Goal: Entertainment & Leisure: Consume media (video, audio)

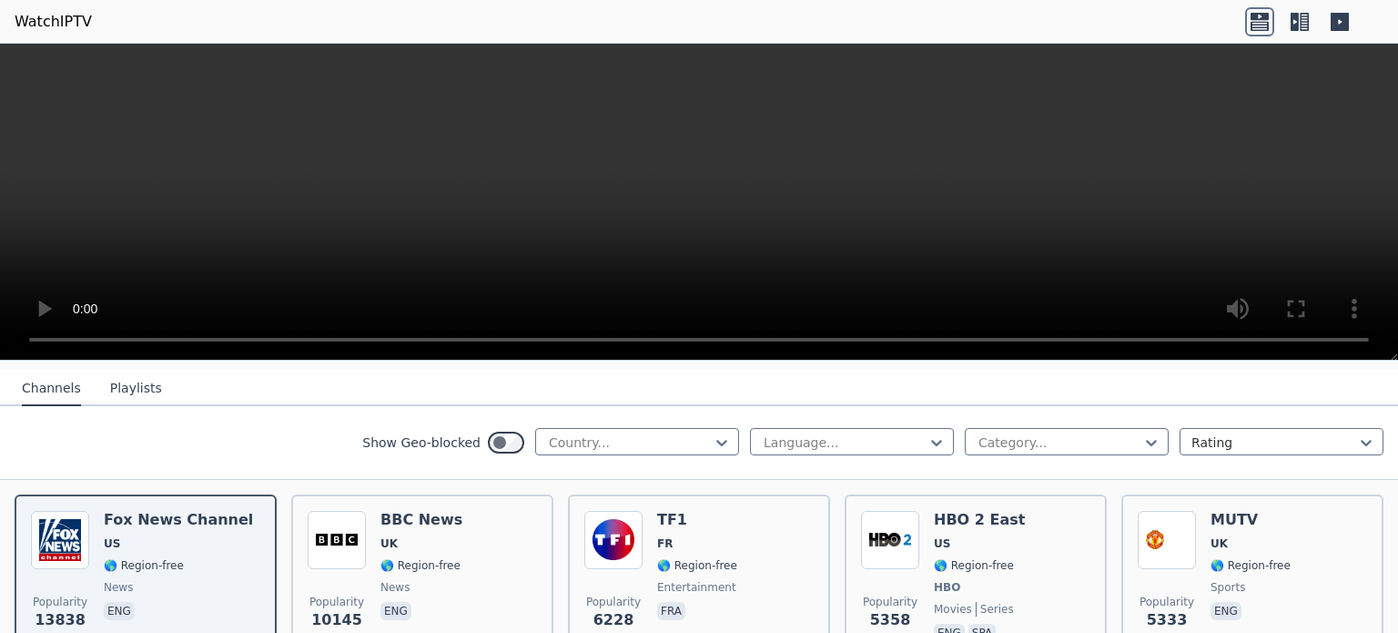
scroll to position [194, 0]
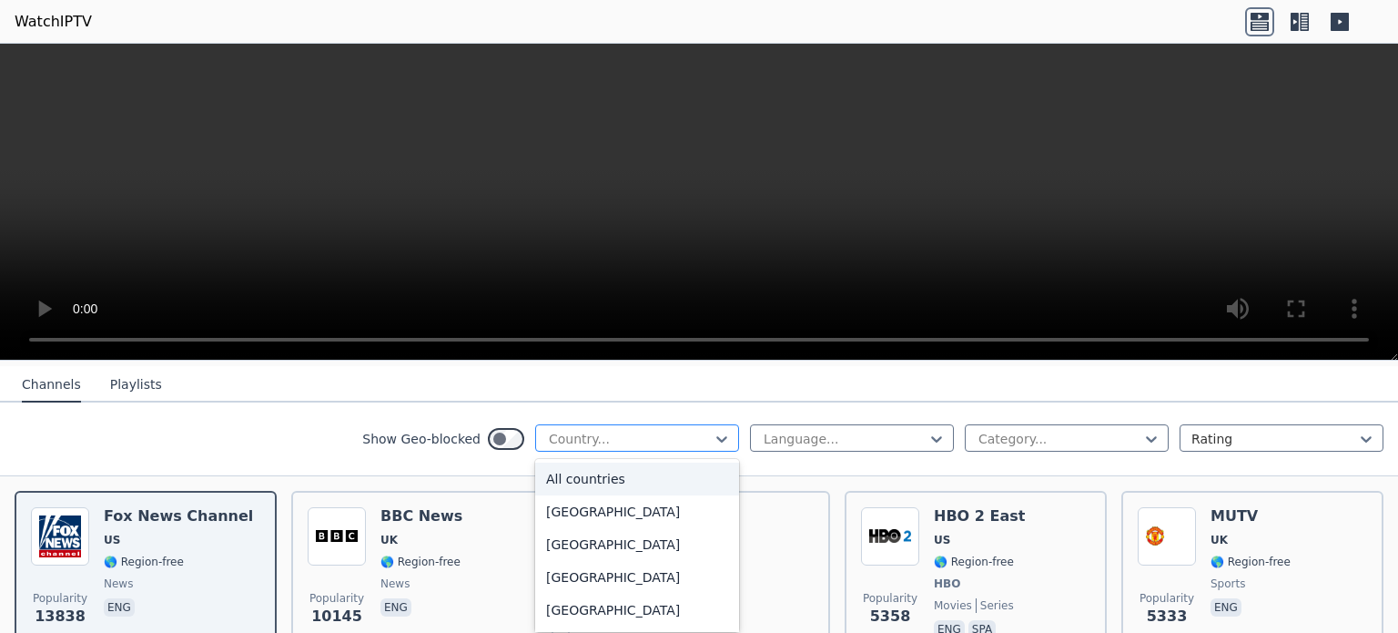
click at [599, 430] on div at bounding box center [630, 439] width 166 height 18
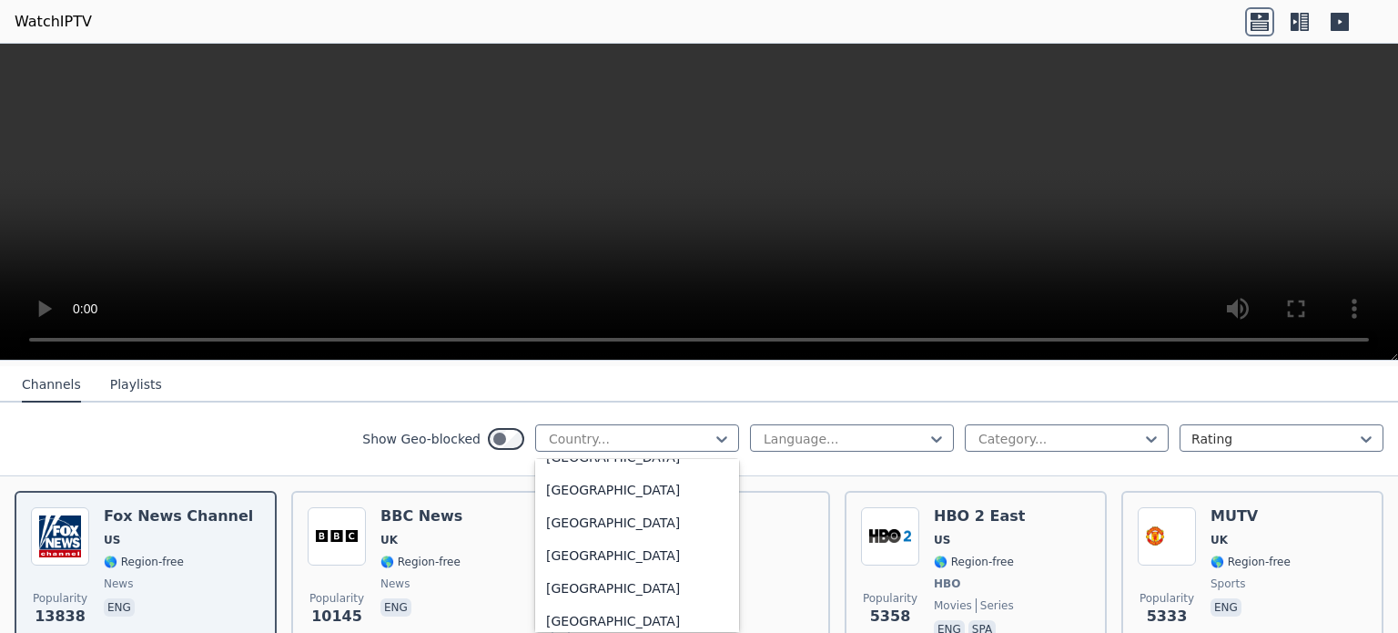
scroll to position [4292, 0]
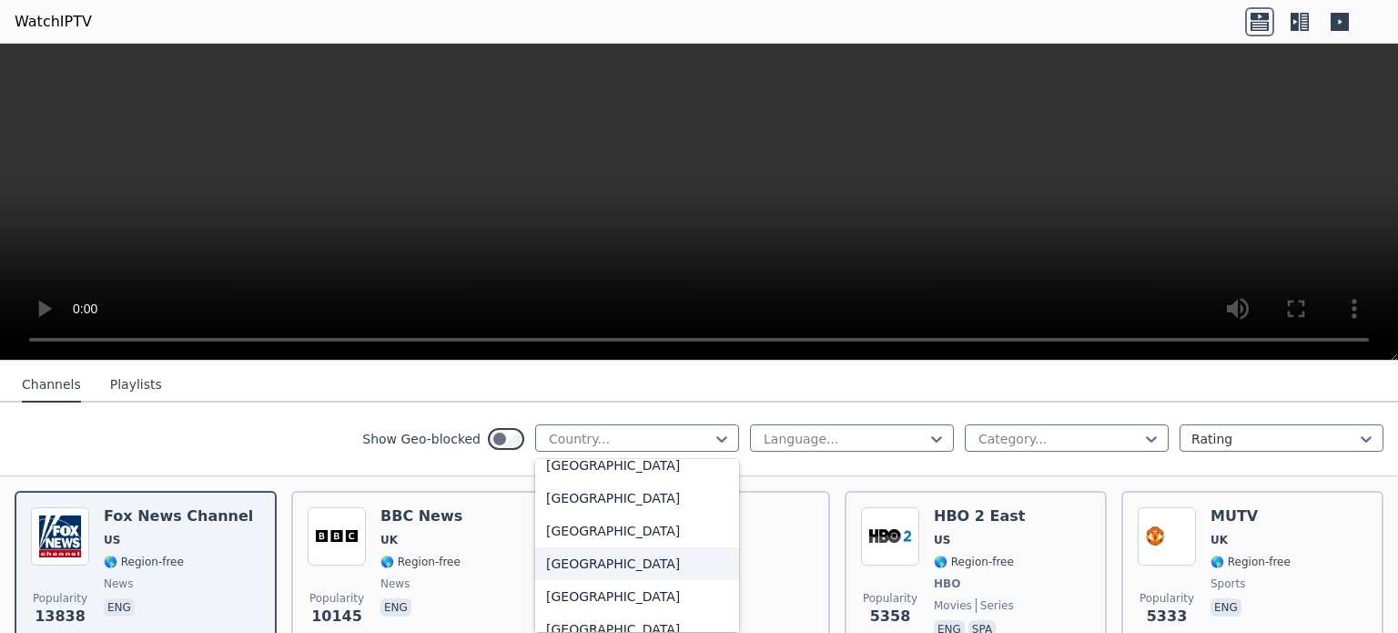
click at [605, 547] on div "[GEOGRAPHIC_DATA]" at bounding box center [637, 563] width 204 height 33
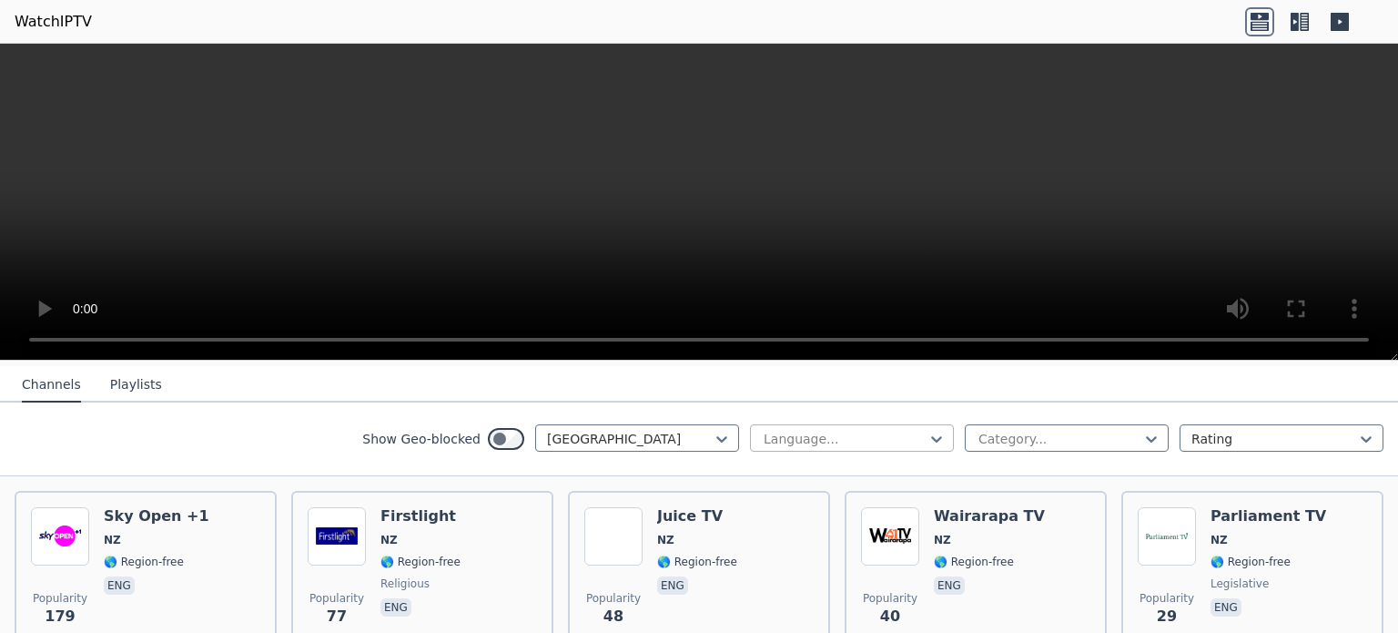
click at [835, 434] on div at bounding box center [845, 439] width 166 height 18
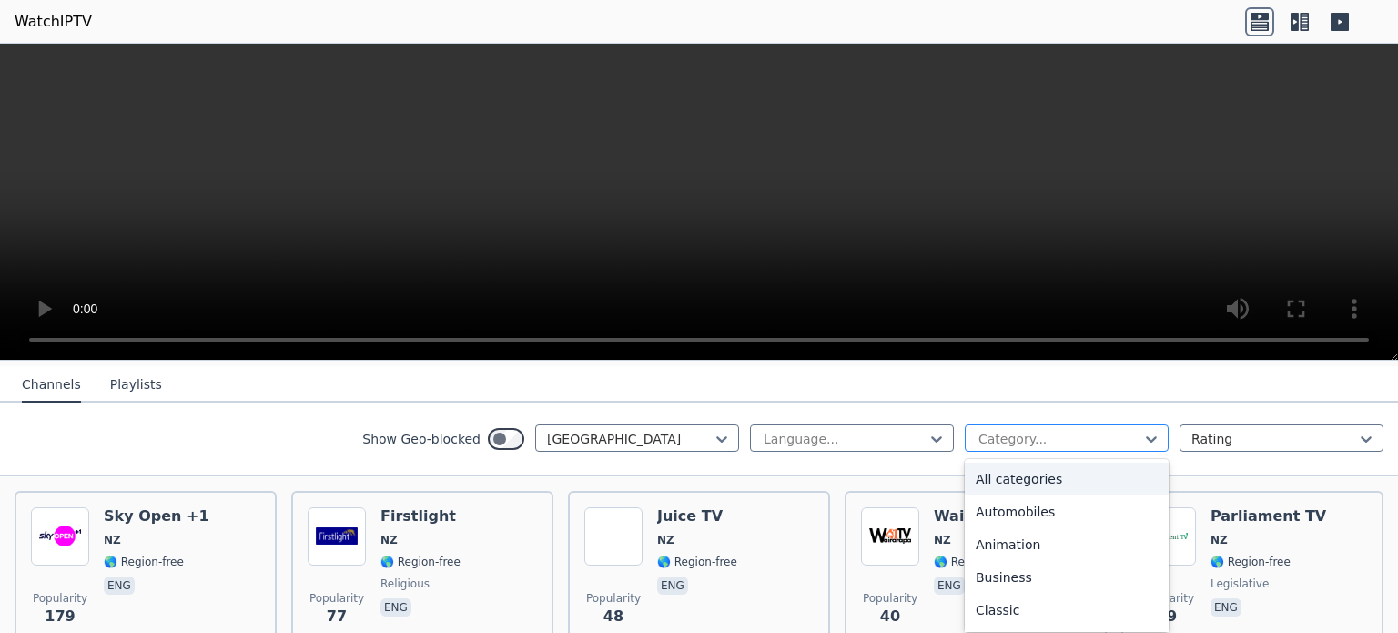
click at [1030, 443] on div "Category..." at bounding box center [1067, 437] width 204 height 27
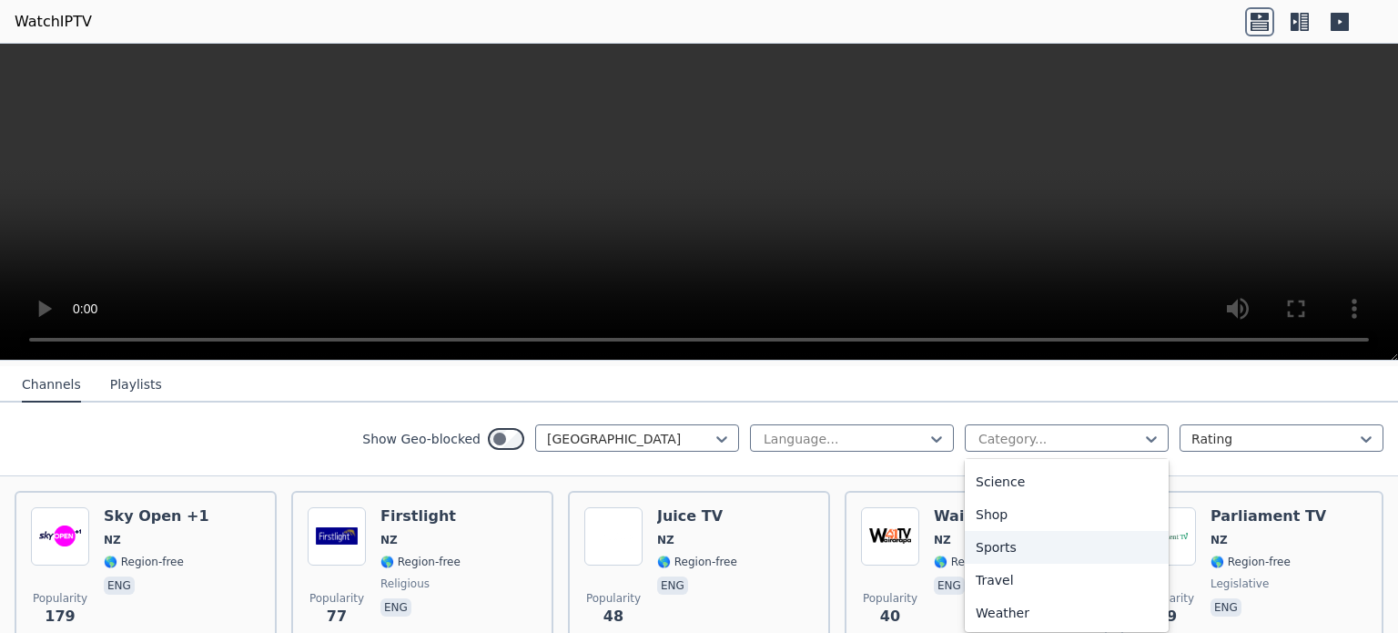
click at [1038, 537] on div "Sports" at bounding box center [1067, 547] width 204 height 33
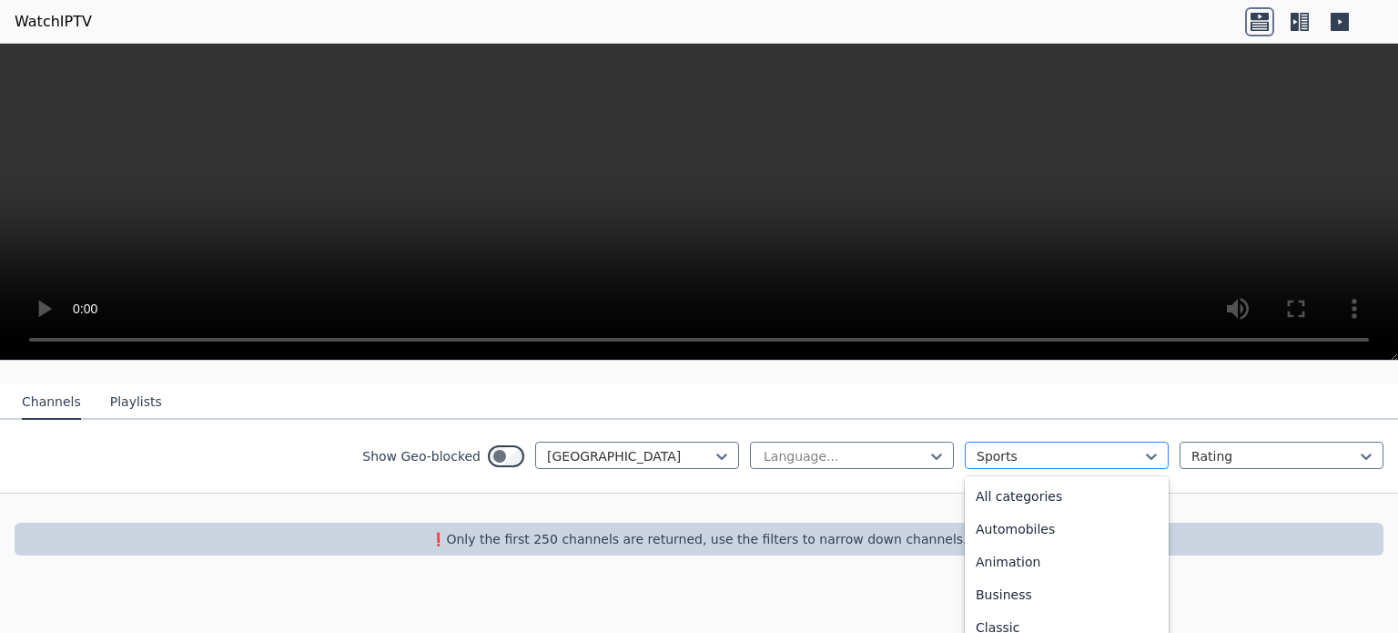
scroll to position [561, 0]
click at [1034, 469] on div "option Sports, selected. 27 results available. Use Up and Down to choose option…" at bounding box center [1067, 454] width 204 height 27
click at [987, 487] on div "All categories" at bounding box center [1067, 496] width 204 height 33
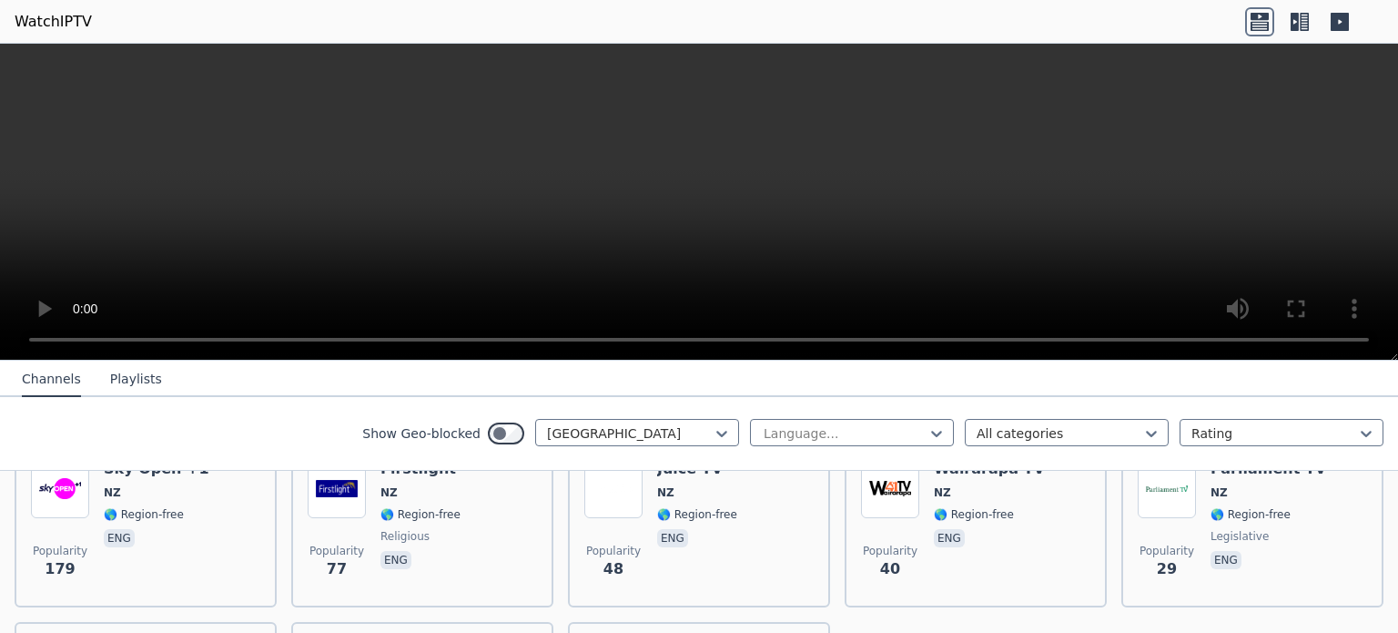
scroll to position [207, 0]
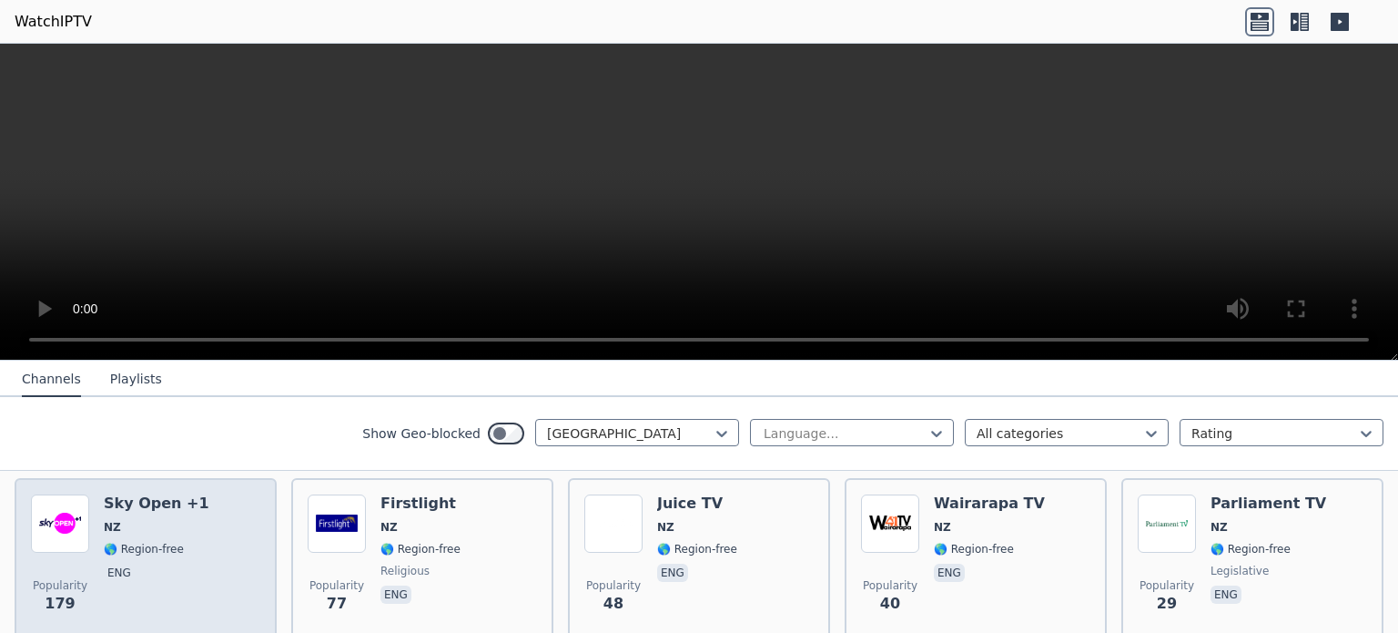
click at [127, 494] on h6 "Sky Open +1" at bounding box center [157, 503] width 106 height 18
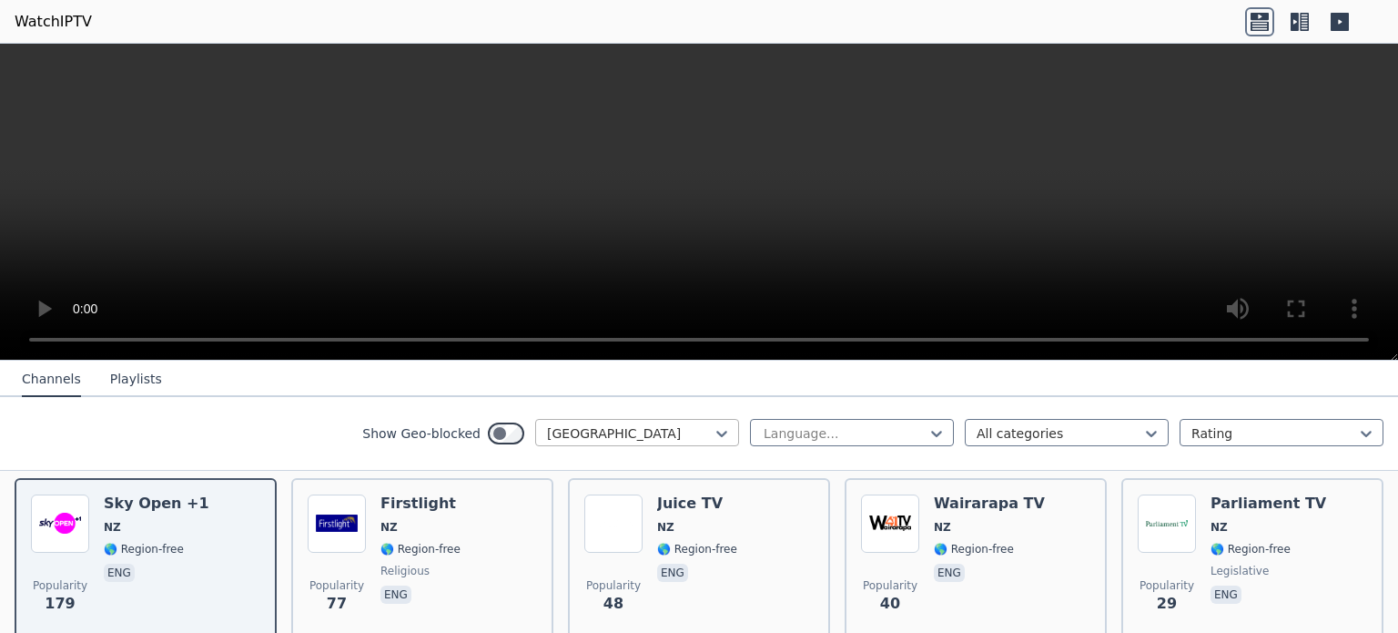
click at [609, 419] on div "[GEOGRAPHIC_DATA]" at bounding box center [637, 432] width 204 height 27
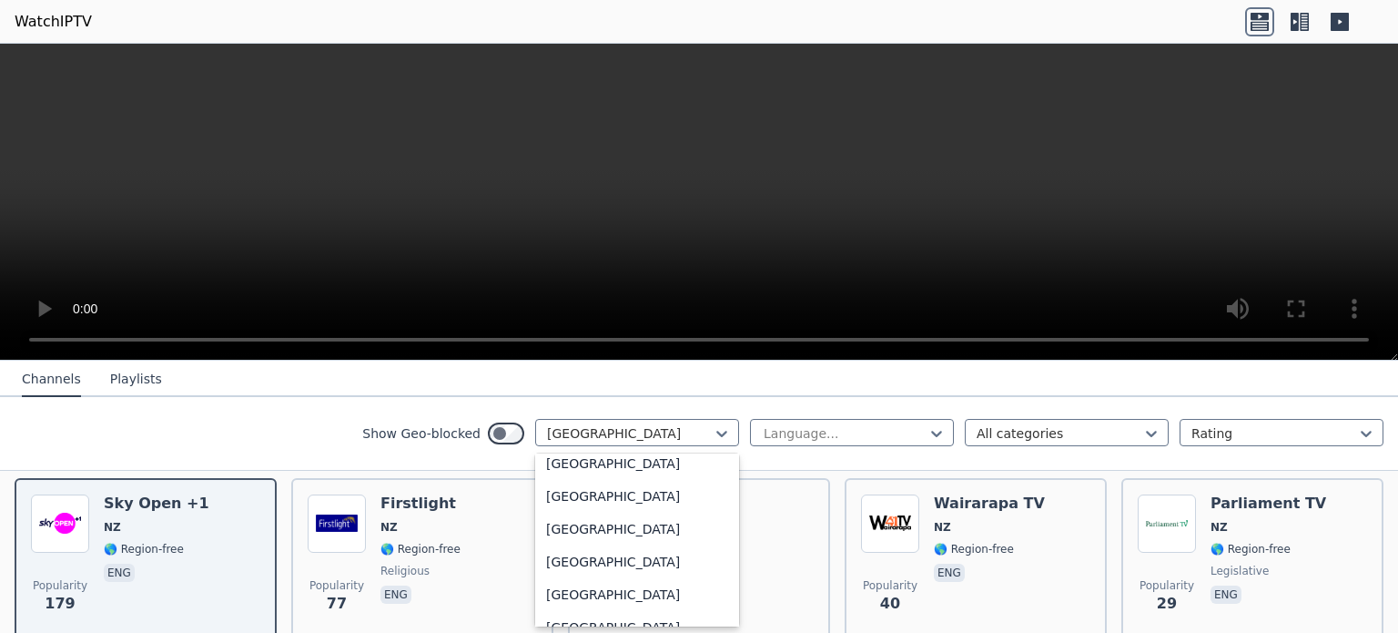
scroll to position [6381, 0]
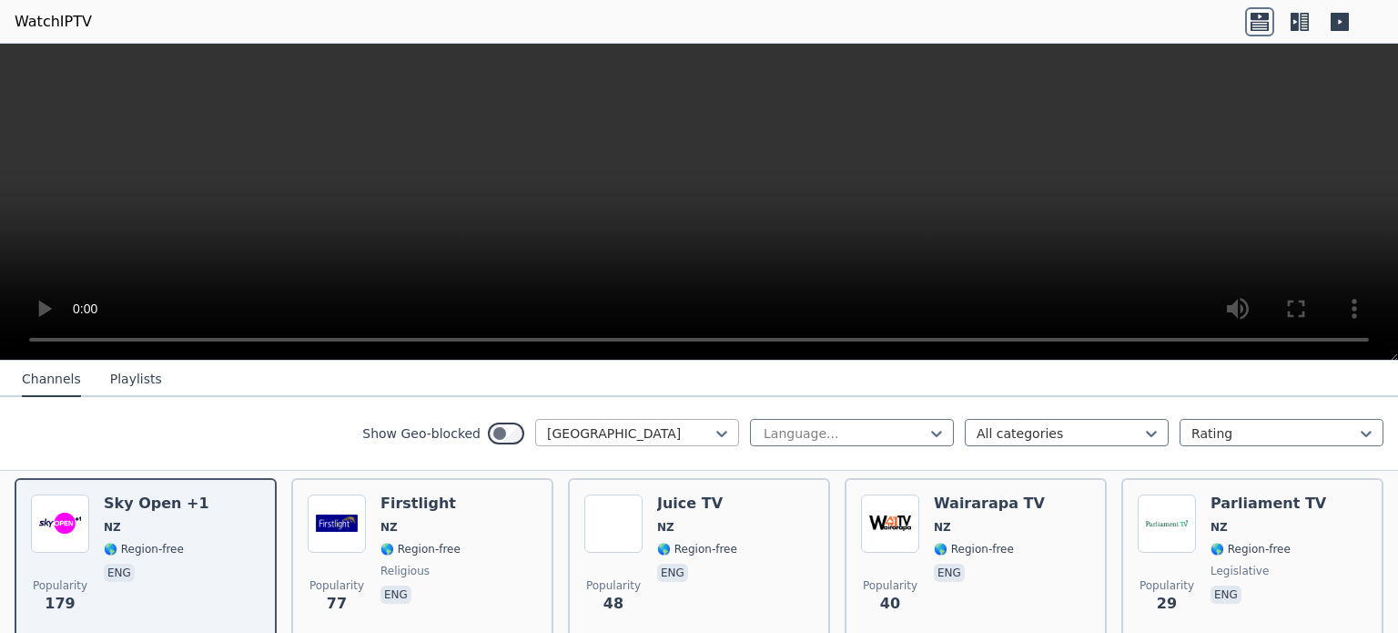
click at [567, 429] on div at bounding box center [630, 433] width 166 height 18
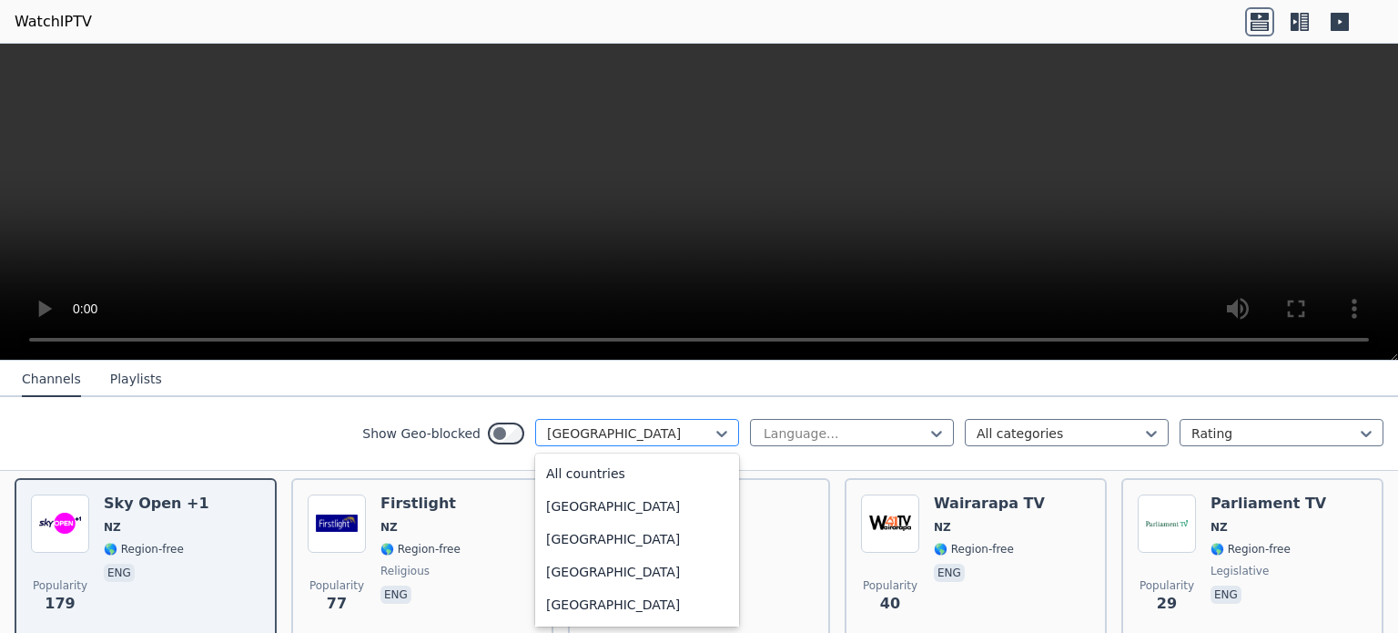
scroll to position [4151, 0]
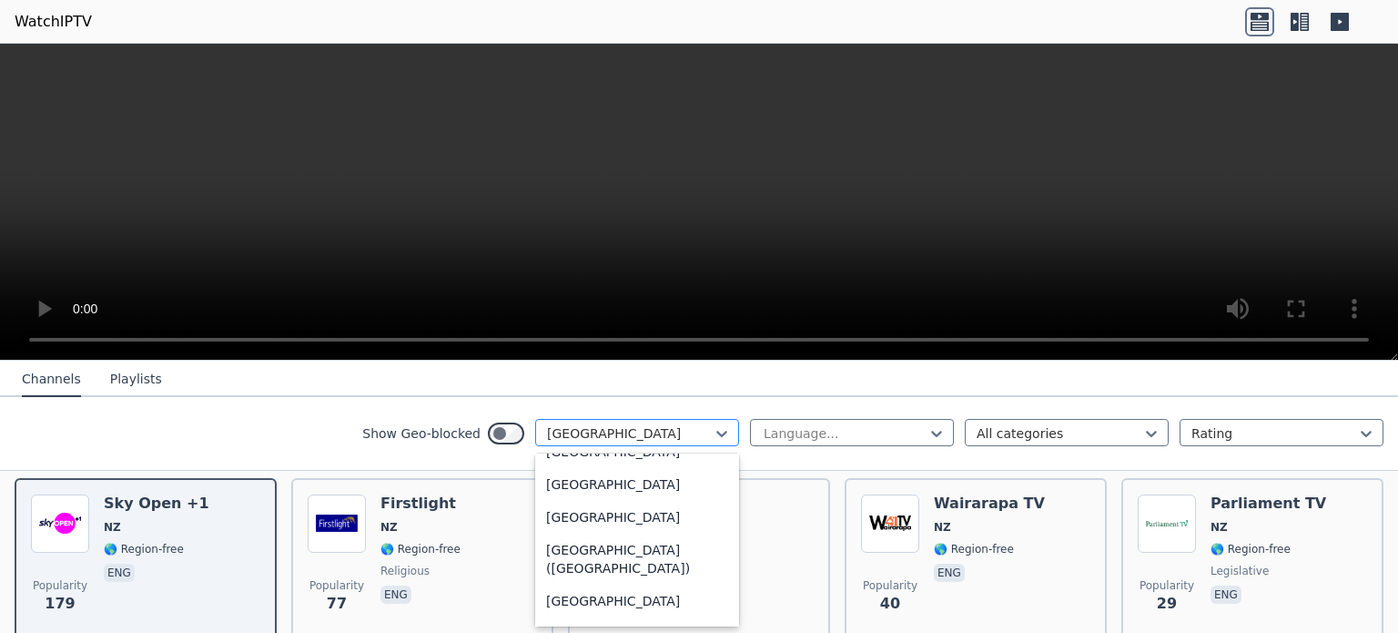
click at [614, 426] on div at bounding box center [630, 433] width 166 height 18
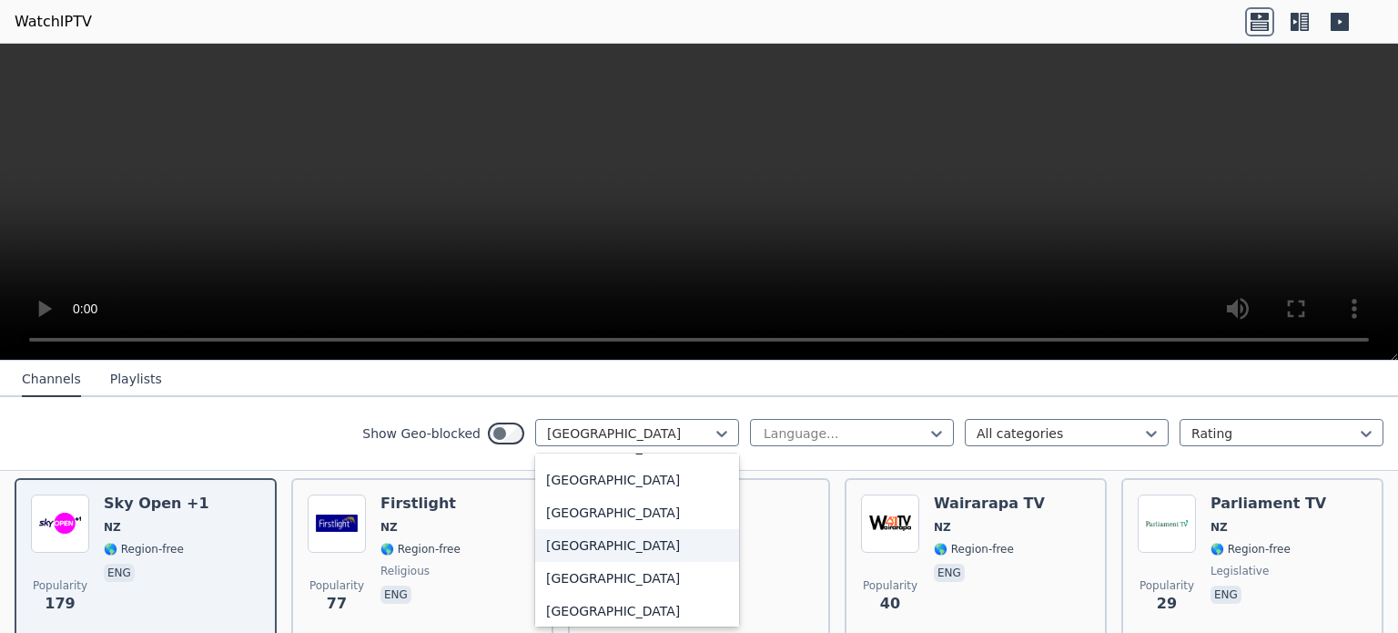
scroll to position [6377, 0]
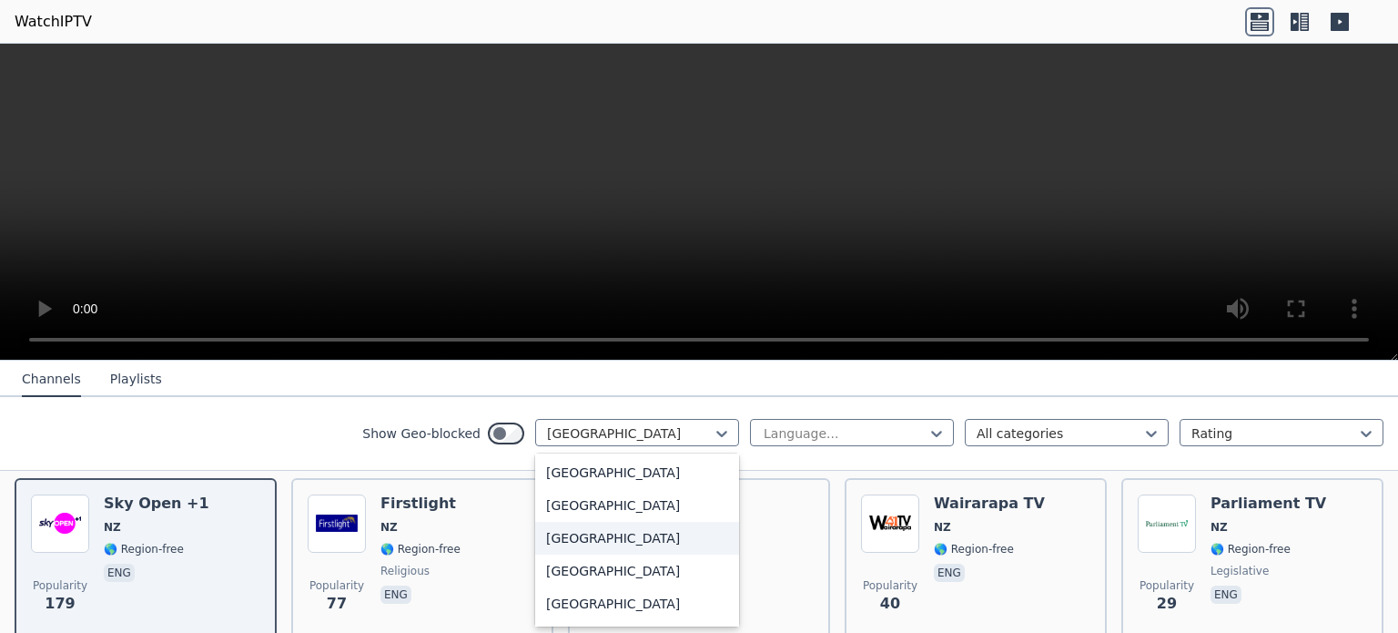
click at [602, 533] on div "[GEOGRAPHIC_DATA]" at bounding box center [637, 538] width 204 height 33
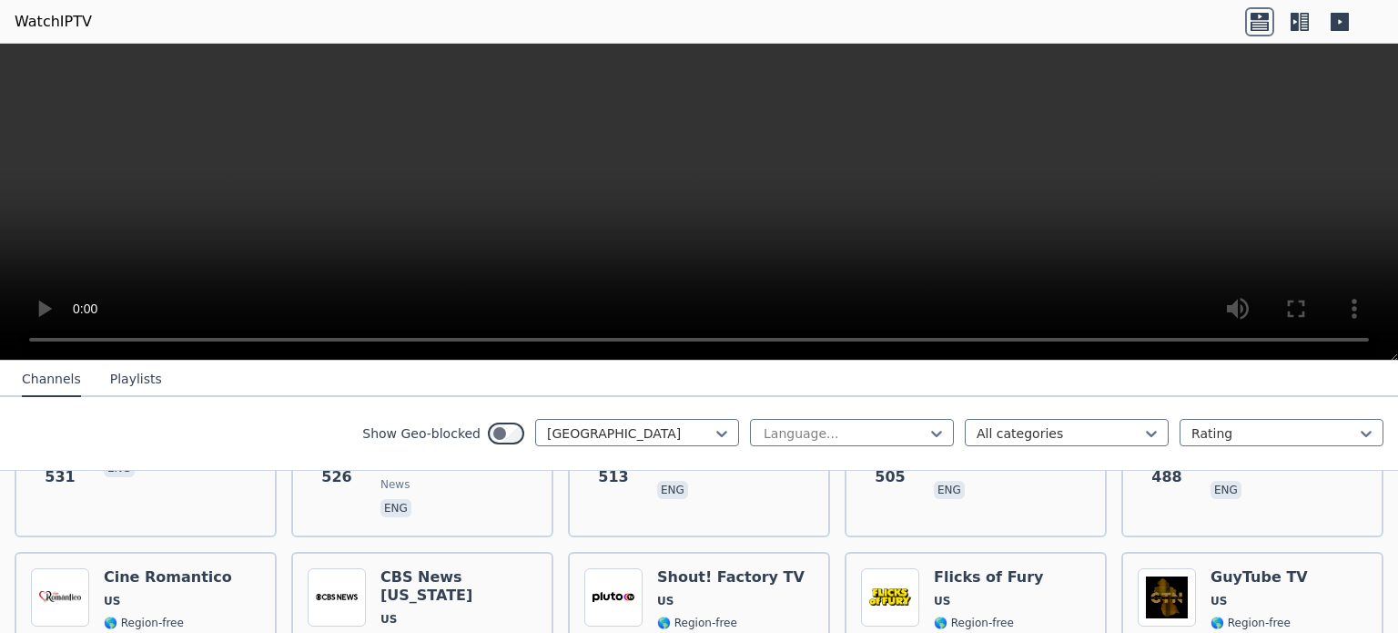
scroll to position [1984, 0]
click at [990, 445] on div "Language... All categories Rating" at bounding box center [1067, 433] width 634 height 29
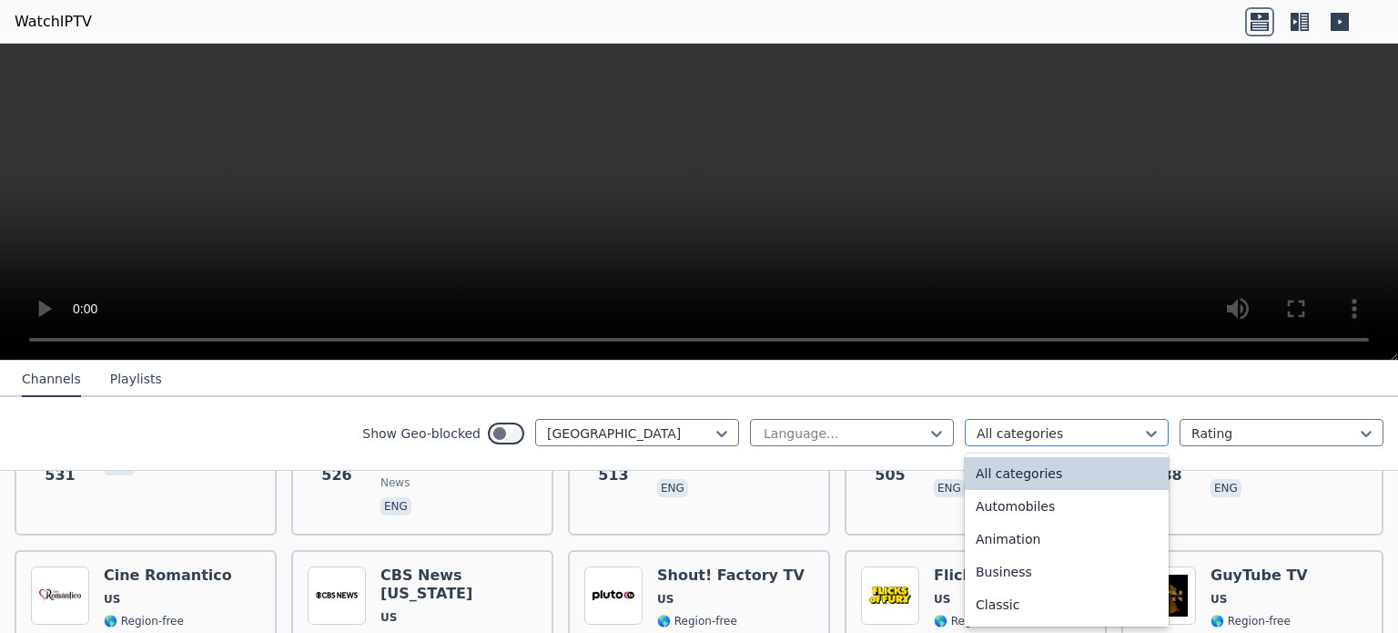
click at [986, 432] on div at bounding box center [1060, 433] width 166 height 18
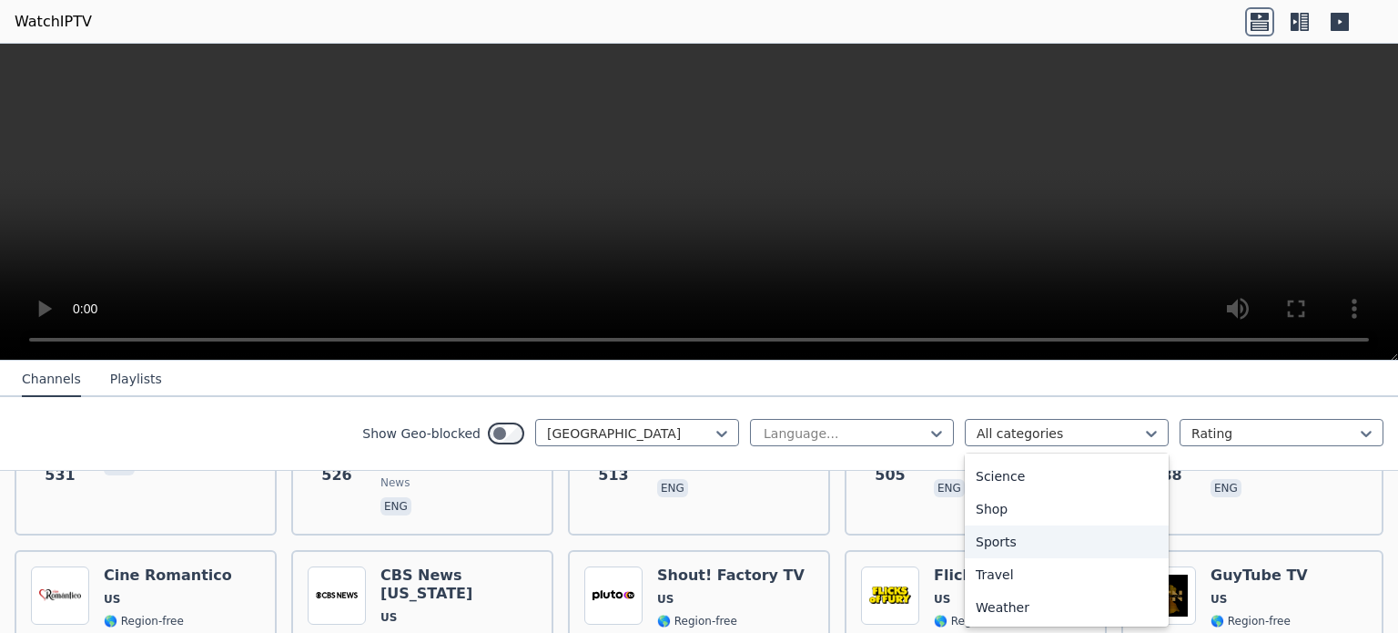
click at [985, 551] on div "Sports" at bounding box center [1067, 541] width 204 height 33
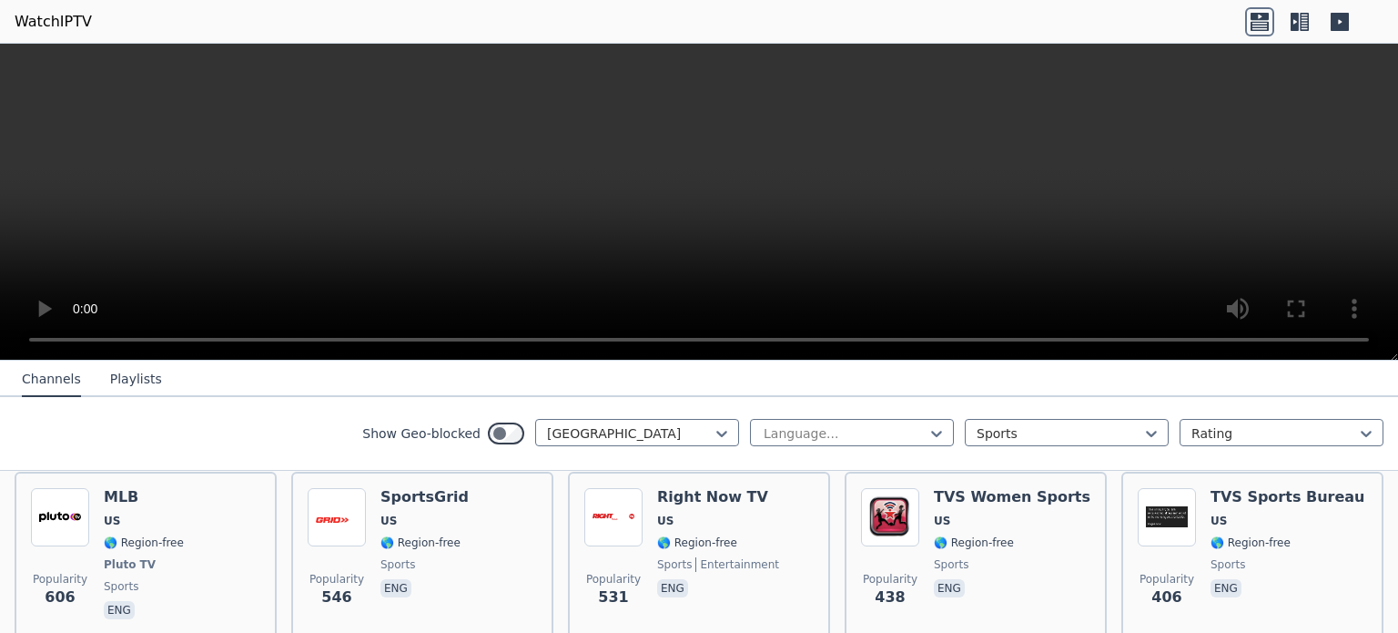
scroll to position [391, 0]
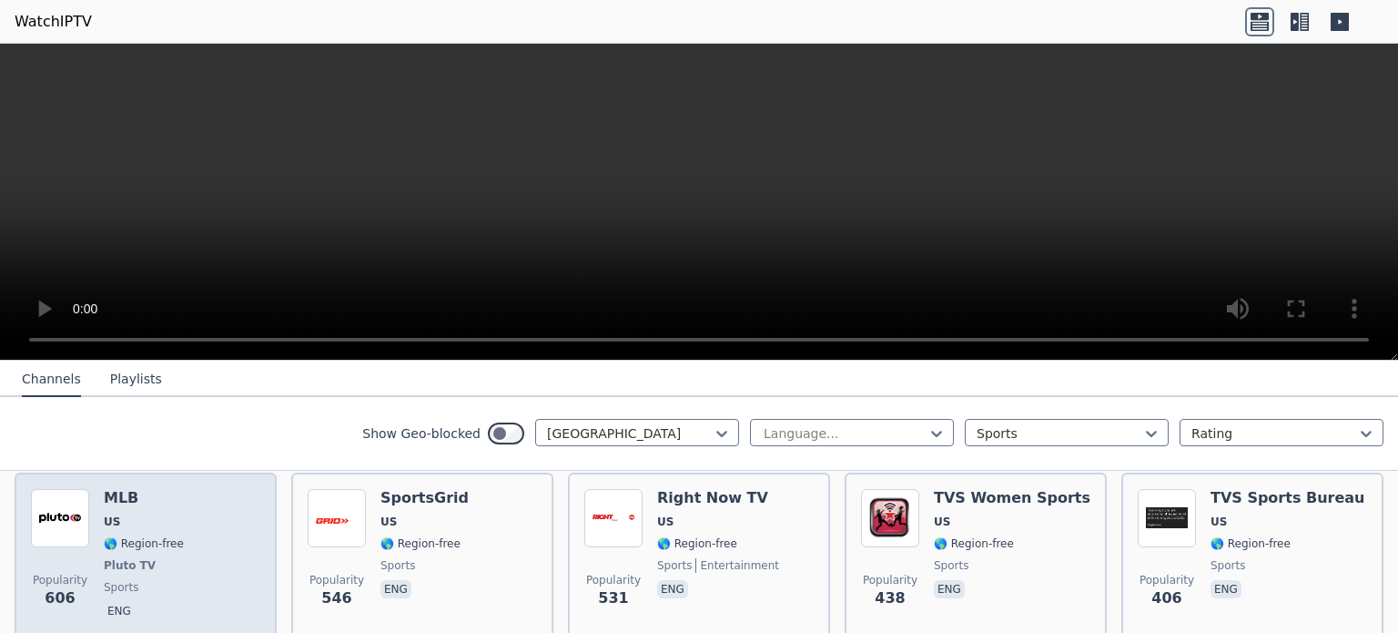
click at [66, 496] on img at bounding box center [60, 518] width 58 height 58
click at [118, 489] on h6 "MLB" at bounding box center [144, 498] width 80 height 18
click at [135, 536] on span "🌎 Region-free" at bounding box center [144, 543] width 80 height 15
